Goal: Task Accomplishment & Management: Use online tool/utility

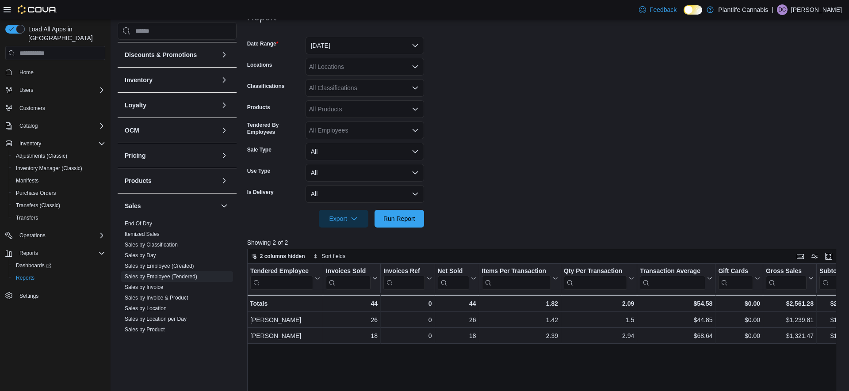
scroll to position [123, 0]
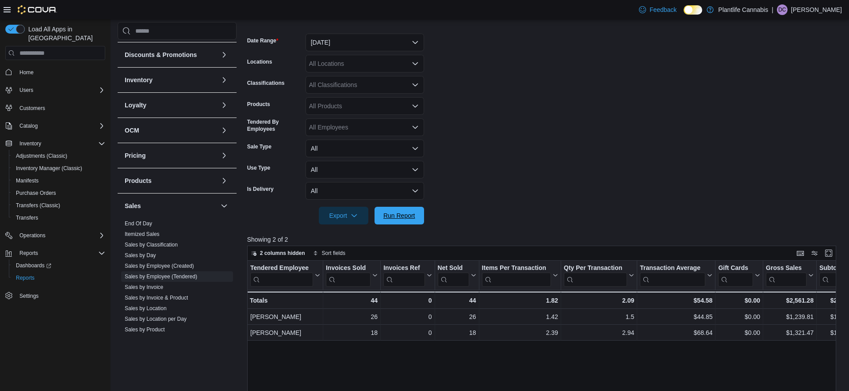
drag, startPoint x: 398, startPoint y: 215, endPoint x: 640, endPoint y: 136, distance: 254.4
click at [398, 215] on span "Run Report" at bounding box center [399, 215] width 32 height 9
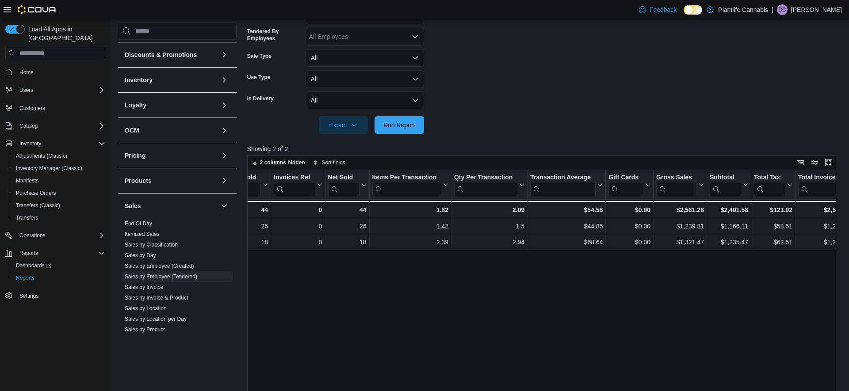
scroll to position [0, 0]
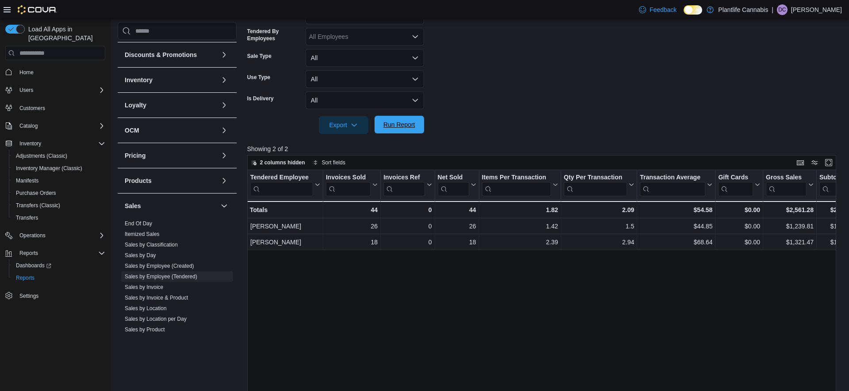
drag, startPoint x: 414, startPoint y: 124, endPoint x: 498, endPoint y: 126, distance: 84.1
click at [414, 124] on span "Run Report" at bounding box center [399, 124] width 32 height 9
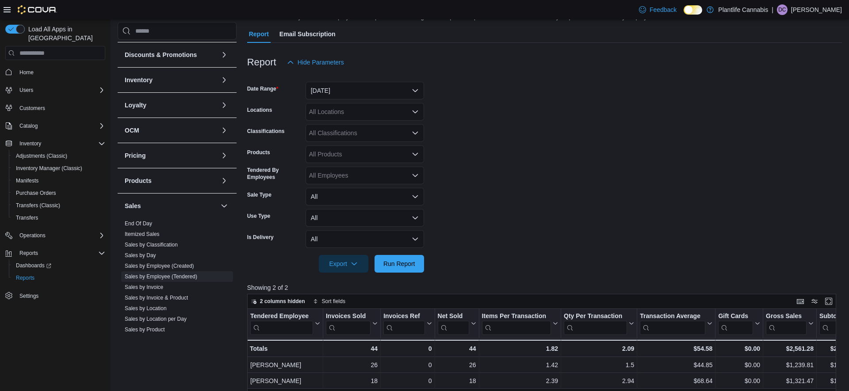
scroll to position [75, 0]
click at [403, 271] on span "Run Report" at bounding box center [399, 263] width 39 height 18
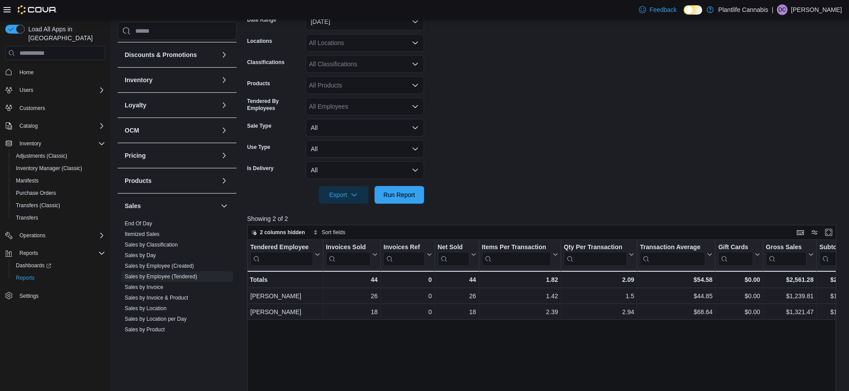
scroll to position [0, 48]
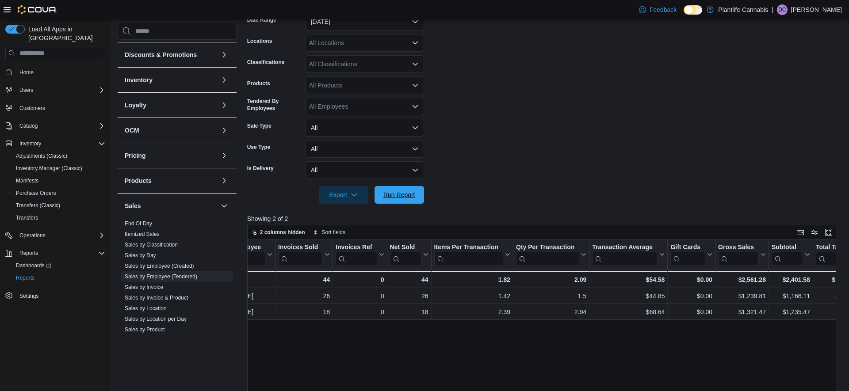
drag, startPoint x: 413, startPoint y: 195, endPoint x: 605, endPoint y: 143, distance: 199.2
click at [414, 195] on span "Run Report" at bounding box center [399, 195] width 32 height 9
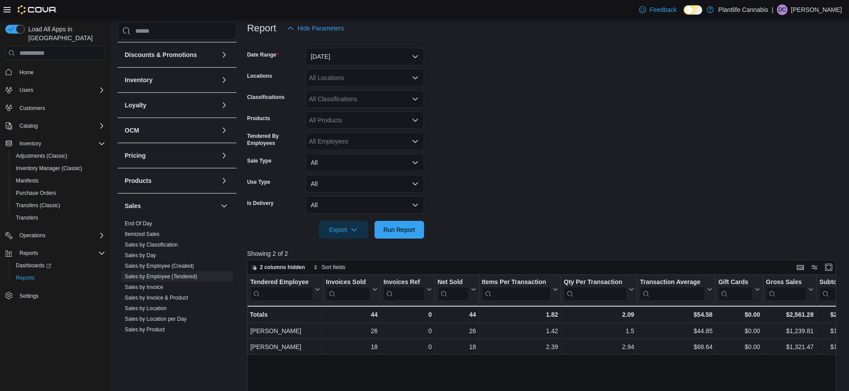
scroll to position [113, 0]
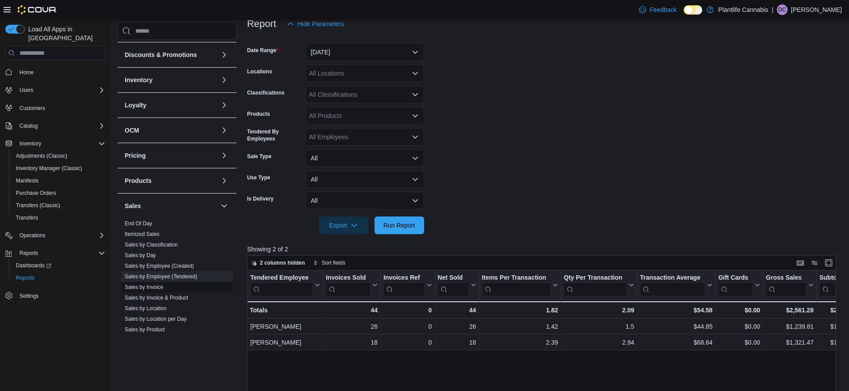
click at [147, 287] on link "Sales by Invoice" at bounding box center [144, 287] width 38 height 6
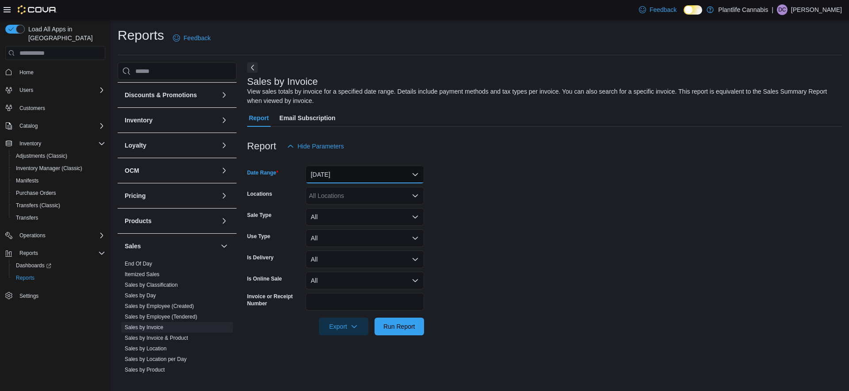
click at [341, 175] on button "[DATE]" at bounding box center [365, 175] width 119 height 18
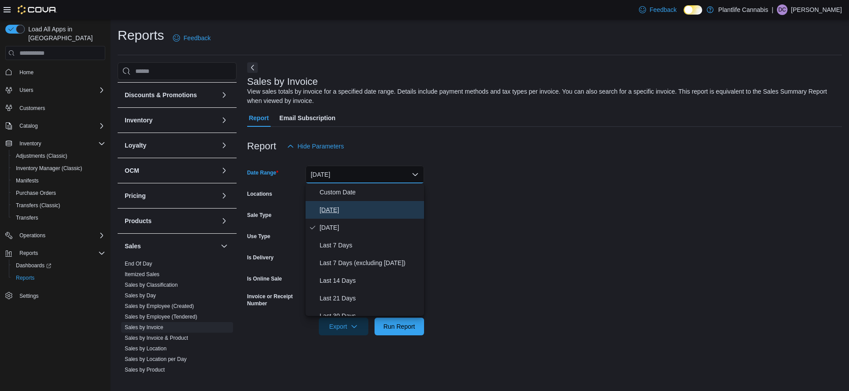
click at [325, 213] on span "[DATE]" at bounding box center [370, 210] width 101 height 11
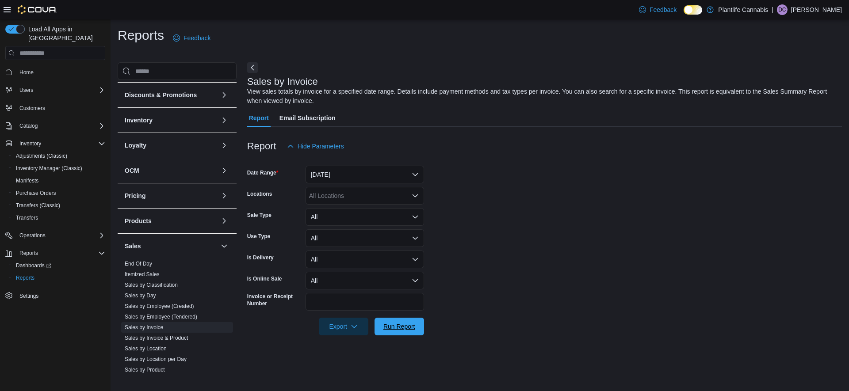
drag, startPoint x: 406, startPoint y: 333, endPoint x: 570, endPoint y: 236, distance: 191.4
click at [406, 333] on span "Run Report" at bounding box center [399, 327] width 39 height 18
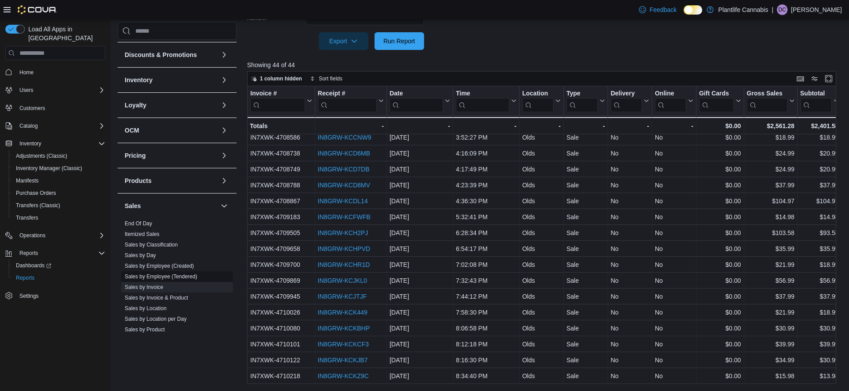
scroll to position [47, 0]
click at [156, 279] on link "Sales by Employee (Tendered)" at bounding box center [161, 277] width 73 height 6
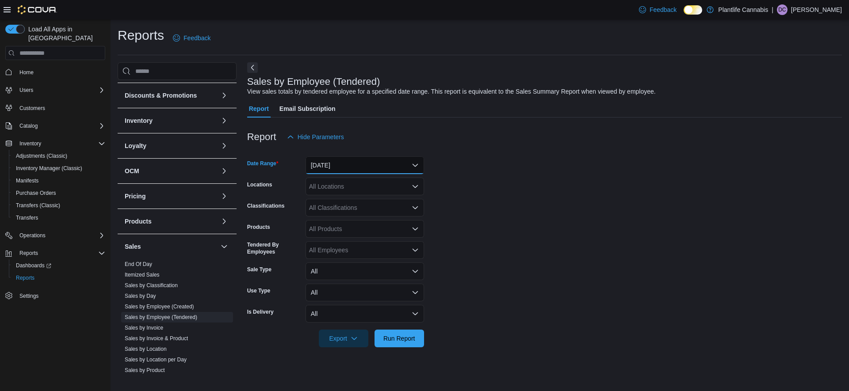
click at [352, 164] on button "[DATE]" at bounding box center [365, 166] width 119 height 18
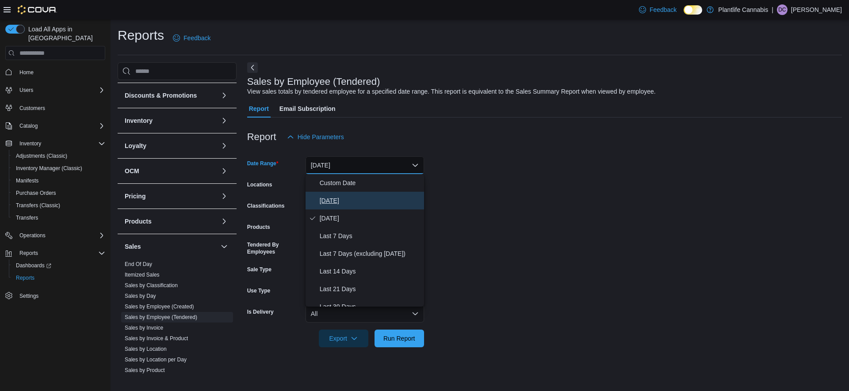
click at [334, 206] on span "[DATE]" at bounding box center [370, 200] width 101 height 11
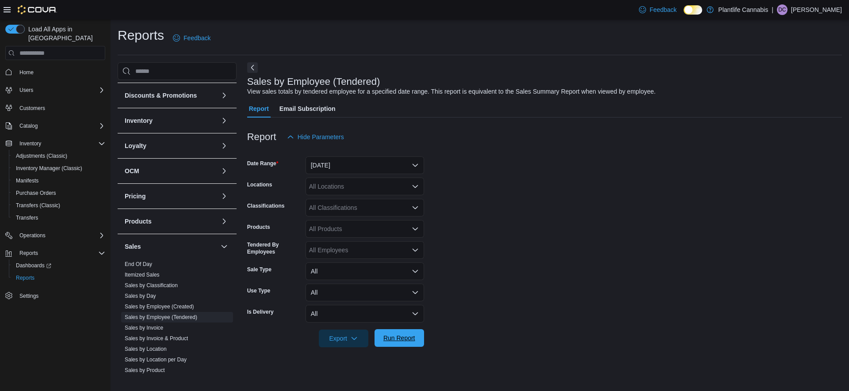
click at [398, 337] on span "Run Report" at bounding box center [399, 338] width 32 height 9
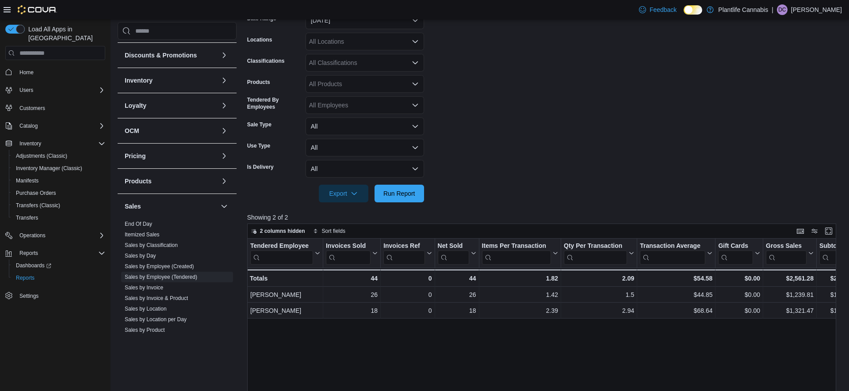
scroll to position [152, 0]
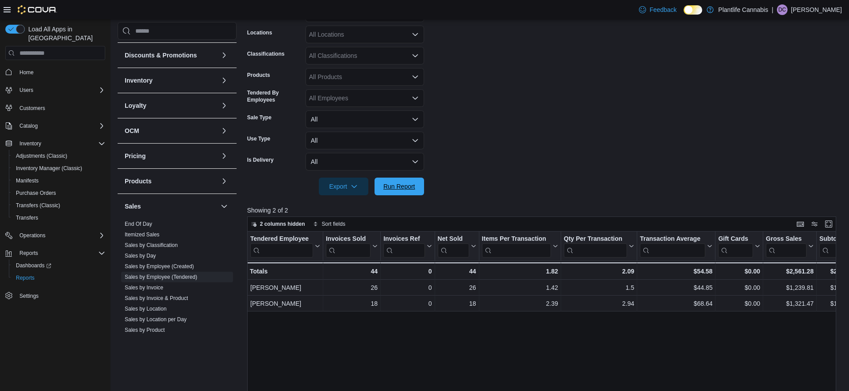
click at [408, 194] on span "Run Report" at bounding box center [399, 187] width 39 height 18
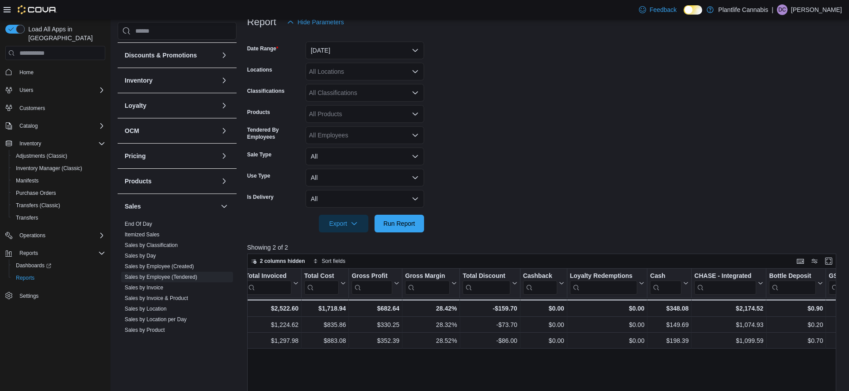
scroll to position [0, 741]
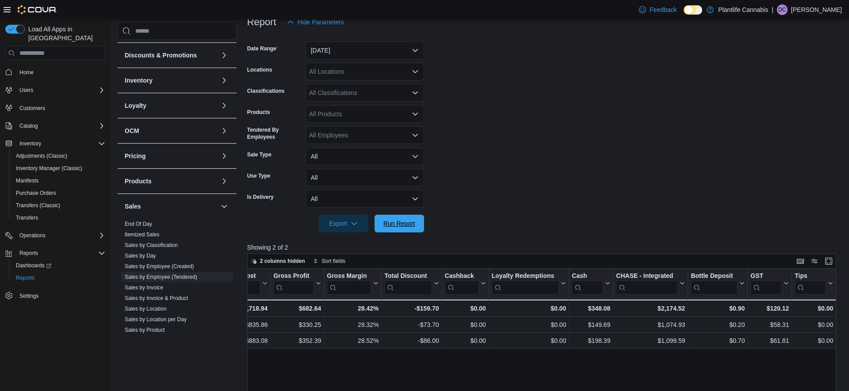
drag, startPoint x: 408, startPoint y: 227, endPoint x: 574, endPoint y: 215, distance: 165.8
click at [408, 227] on span "Run Report" at bounding box center [399, 223] width 32 height 9
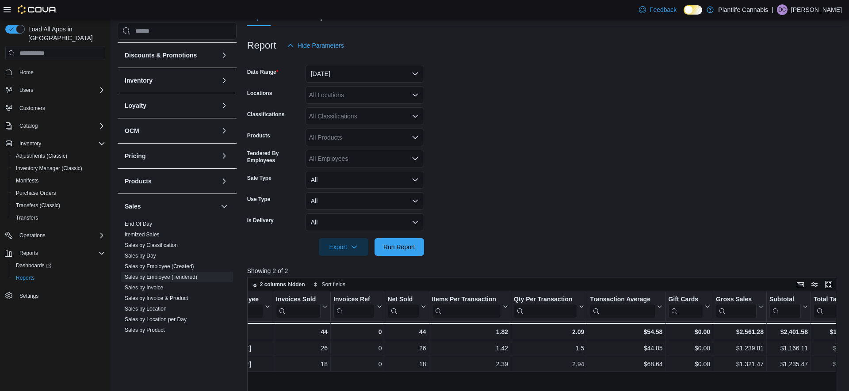
scroll to position [48, 0]
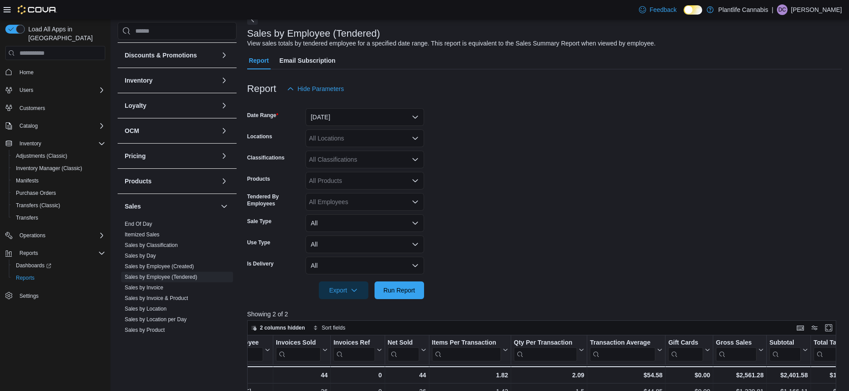
click at [361, 160] on div "All Classifications" at bounding box center [365, 160] width 119 height 18
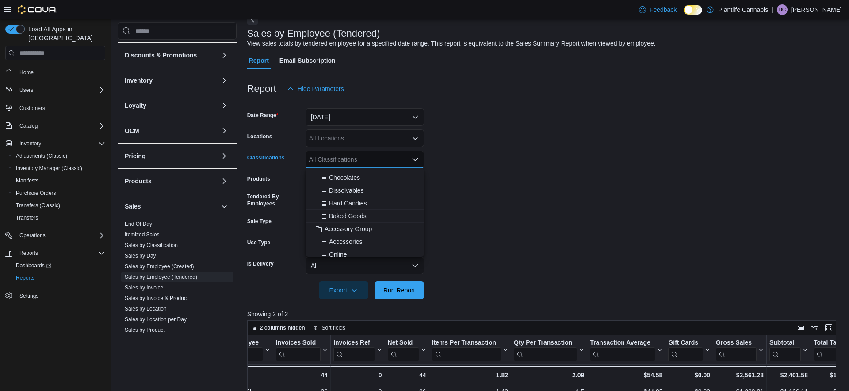
scroll to position [81, 0]
drag, startPoint x: 364, startPoint y: 224, endPoint x: 414, endPoint y: 285, distance: 78.5
click at [364, 224] on span "Accessory Group" at bounding box center [348, 222] width 47 height 9
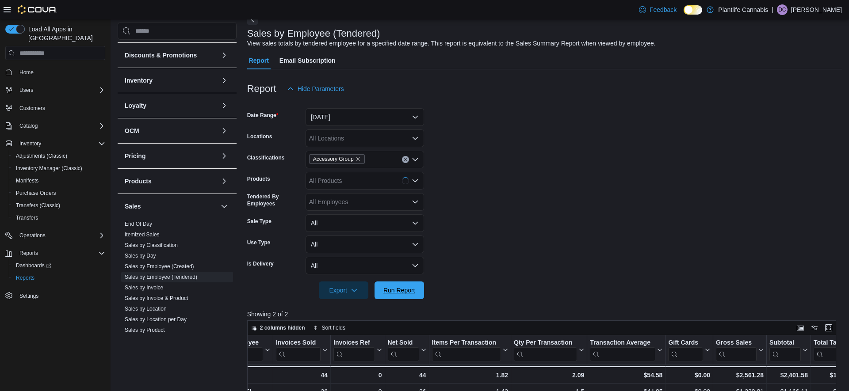
drag, startPoint x: 415, startPoint y: 291, endPoint x: 535, endPoint y: 180, distance: 163.7
click at [415, 291] on span "Run Report" at bounding box center [399, 290] width 32 height 9
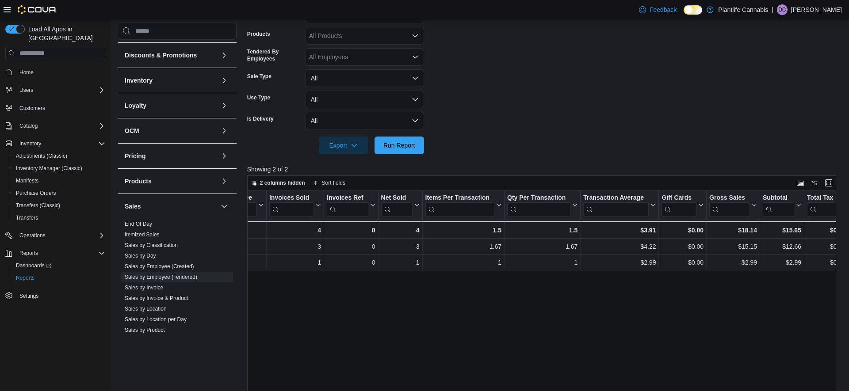
scroll to position [148, 0]
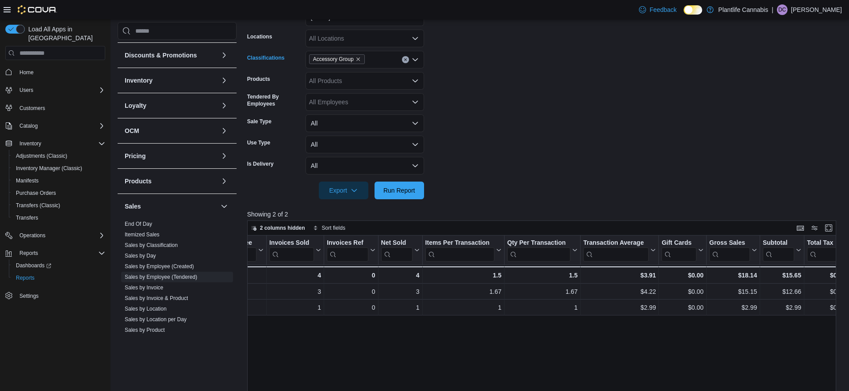
click at [405, 65] on div "Accessory Group" at bounding box center [365, 60] width 119 height 18
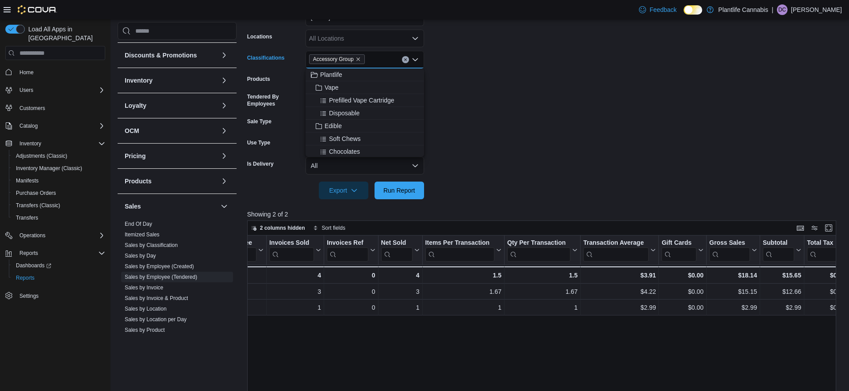
click at [406, 59] on icon "Clear input" at bounding box center [405, 60] width 2 height 2
click at [408, 193] on span "Run Report" at bounding box center [399, 190] width 32 height 9
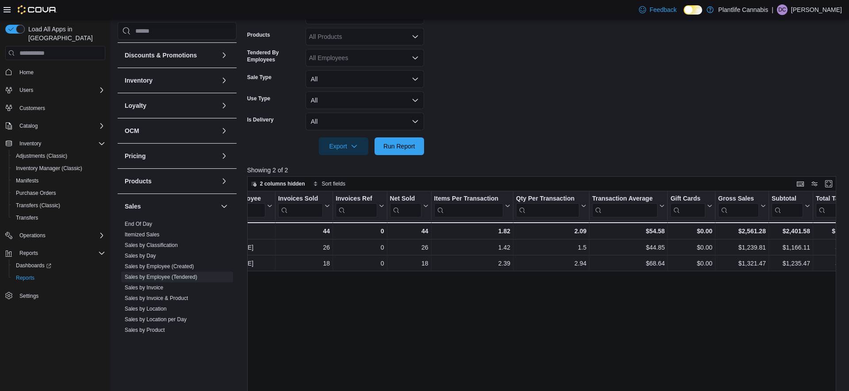
scroll to position [0, 52]
